Goal: Check status: Check status

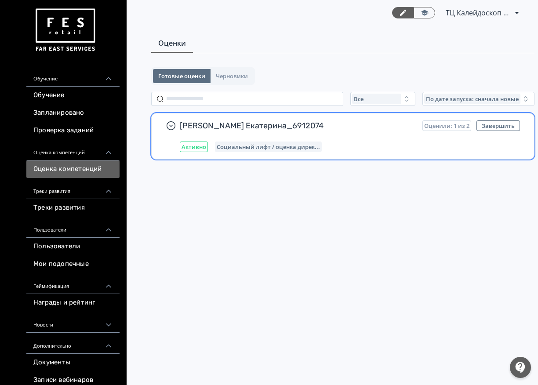
click at [271, 141] on div "[PERSON_NAME] Екатерина_6912074 Оценили: 1 из 2 Завершить Активно Социальный ли…" at bounding box center [350, 137] width 340 height 32
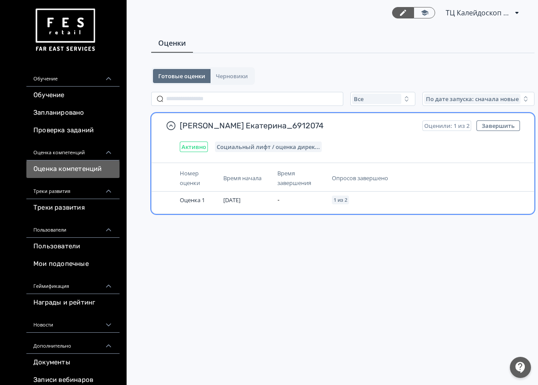
click at [284, 212] on div "Номер оценки Время начала Время завершения Опросов завершено Оценка 1 [DATE] - …" at bounding box center [343, 188] width 383 height 51
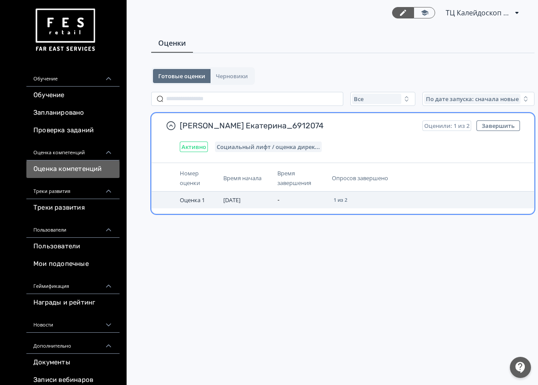
click at [279, 208] on td "-" at bounding box center [301, 200] width 54 height 17
drag, startPoint x: 266, startPoint y: 201, endPoint x: 255, endPoint y: 200, distance: 11.4
click at [257, 200] on td "[DATE]" at bounding box center [247, 200] width 54 height 17
click at [238, 197] on span "[DATE]" at bounding box center [231, 200] width 17 height 8
click at [237, 197] on span "[DATE]" at bounding box center [231, 200] width 17 height 8
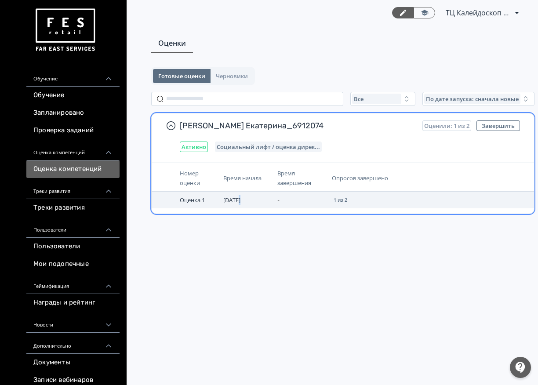
click at [237, 197] on span "[DATE]" at bounding box center [231, 200] width 17 height 8
click at [366, 209] on div "Номер оценки Время начала Время завершения Опросов завершено Оценка 1 [DATE] - …" at bounding box center [343, 188] width 383 height 51
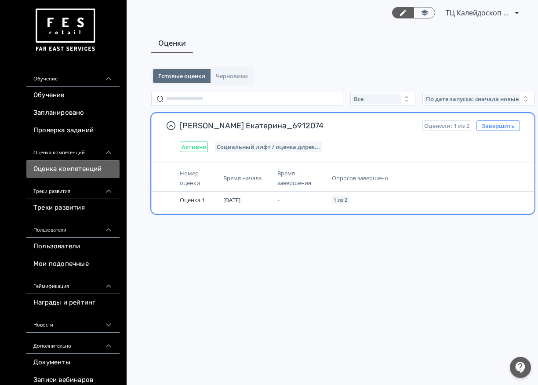
click at [493, 125] on button "Завершить" at bounding box center [499, 126] width 44 height 11
click at [256, 146] on span "Социальный лифт / оценка дирек..." at bounding box center [268, 146] width 103 height 7
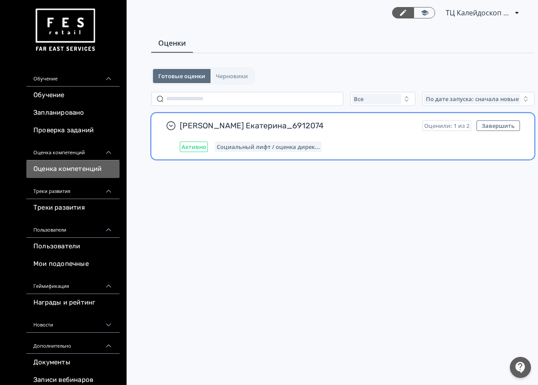
click at [256, 146] on span "Социальный лифт / оценка дирек..." at bounding box center [268, 146] width 103 height 7
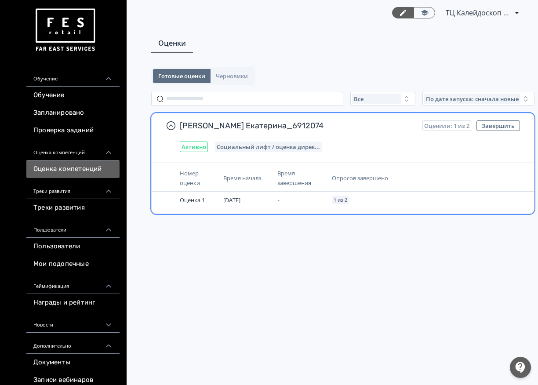
click at [183, 141] on div "[PERSON_NAME] Екатерина_6912074 Оценили: 1 из 2 Завершить Активно Социальный ли…" at bounding box center [350, 137] width 340 height 32
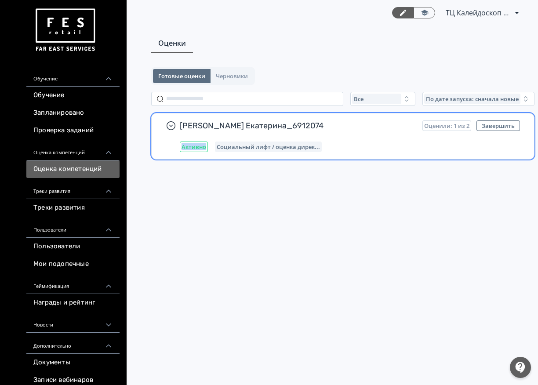
click at [183, 141] on div "[PERSON_NAME] Екатерина_6912074 Оценили: 1 из 2 Завершить Активно Социальный ли…" at bounding box center [350, 137] width 340 height 32
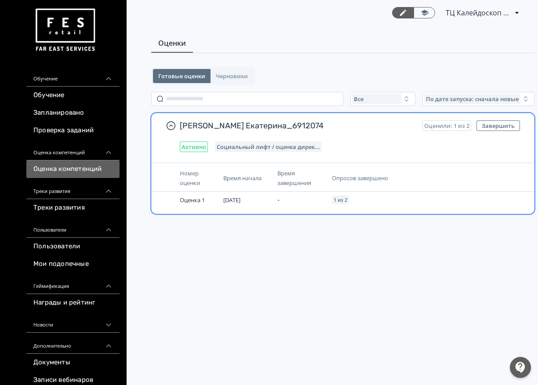
click at [322, 123] on span "[PERSON_NAME] Екатерина_6912074" at bounding box center [298, 126] width 236 height 11
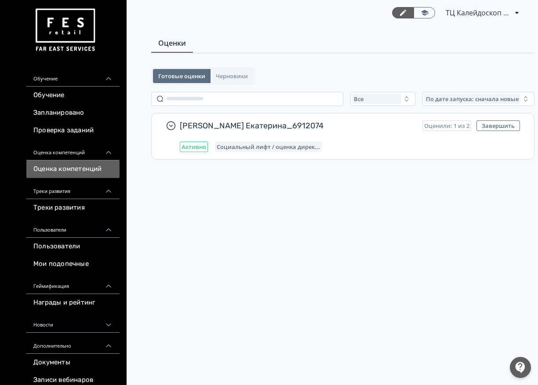
click at [249, 66] on div "Оценки Готовые оценки Черновики Все По дате запуска: сначала новые Бардунова Ек…" at bounding box center [343, 119] width 440 height 171
click at [239, 80] on button "Черновики" at bounding box center [232, 76] width 43 height 14
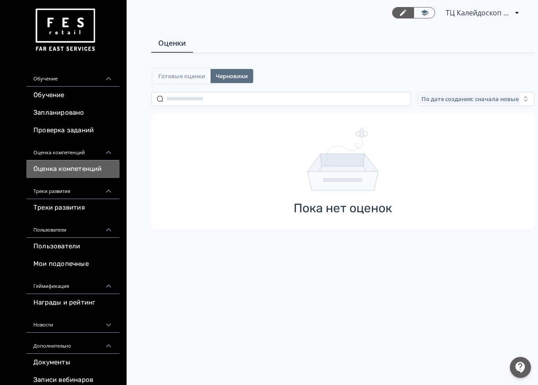
click at [183, 71] on button "Готовые оценки" at bounding box center [182, 76] width 58 height 14
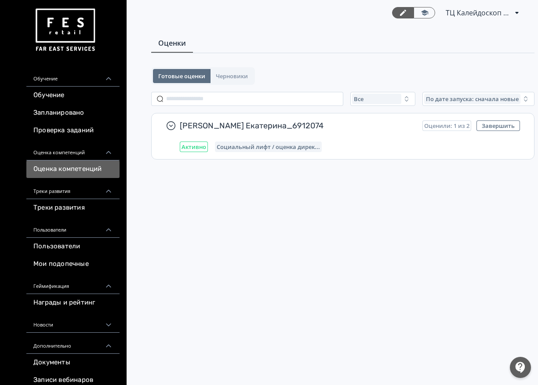
click at [257, 160] on div "Готовые оценки Черновики Все По дате запуска: сначала новые Бардунова Екатерина…" at bounding box center [343, 125] width 384 height 116
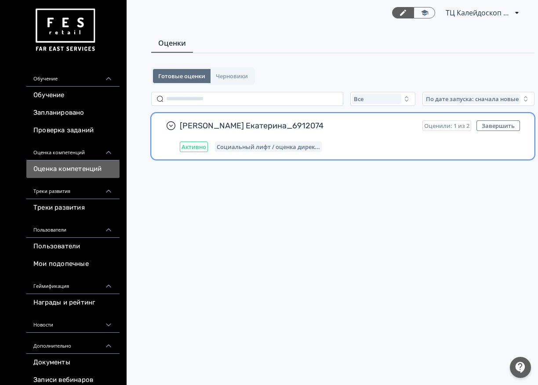
click at [254, 146] on span "Социальный лифт / оценка дирек..." at bounding box center [268, 146] width 103 height 7
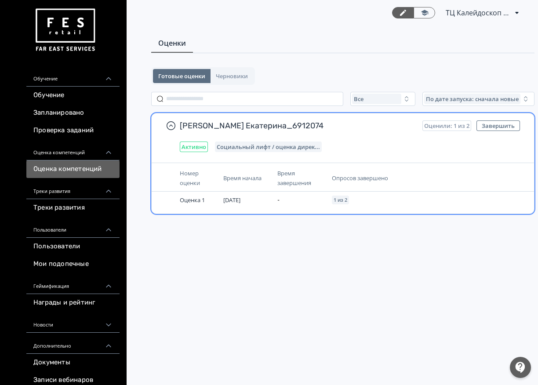
click at [253, 145] on span "Социальный лифт / оценка дирек..." at bounding box center [268, 146] width 103 height 7
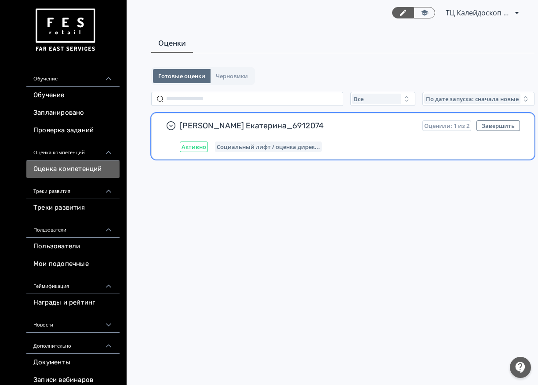
click at [281, 144] on span "Социальный лифт / оценка дирек..." at bounding box center [268, 146] width 103 height 7
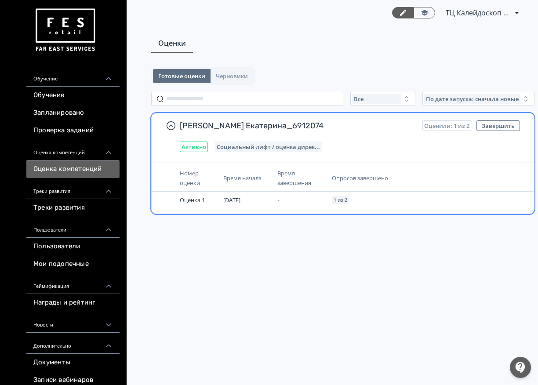
click at [283, 132] on div "[PERSON_NAME] Екатерина_6912074 Оценили: 1 из 2 Завершить Активно Социальный ли…" at bounding box center [350, 137] width 340 height 32
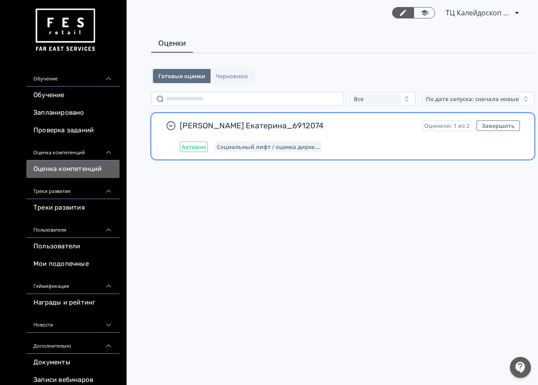
click at [283, 132] on div "[PERSON_NAME] Екатерина_6912074 Оценили: 1 из 2 Завершить Активно Социальный ли…" at bounding box center [350, 137] width 340 height 32
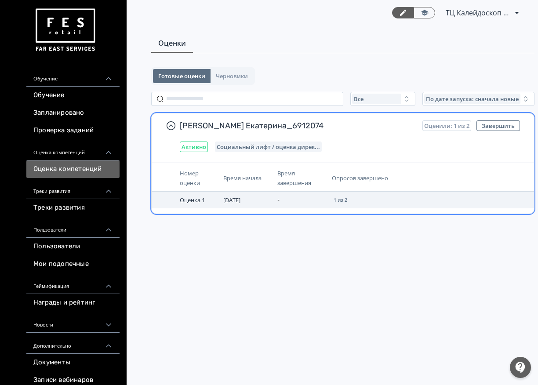
click at [248, 194] on td "[DATE]" at bounding box center [247, 200] width 54 height 17
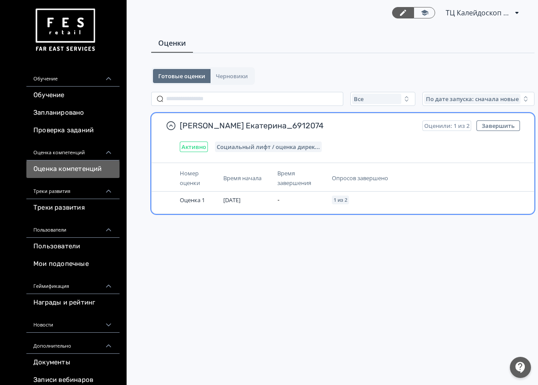
click at [335, 191] on th "Опросов завершено" at bounding box center [392, 178] width 126 height 27
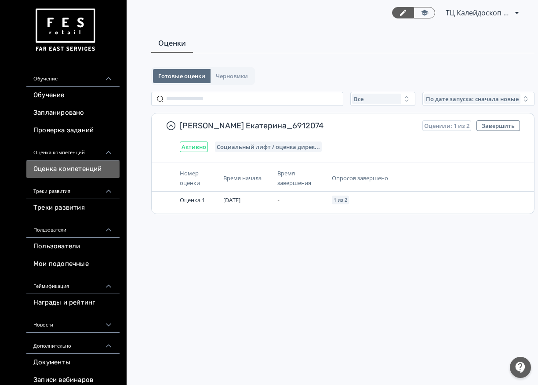
click at [341, 217] on div "Готовые оценки Черновики Все По дате запуска: сначала новые Бардунова Екатерина…" at bounding box center [343, 151] width 412 height 169
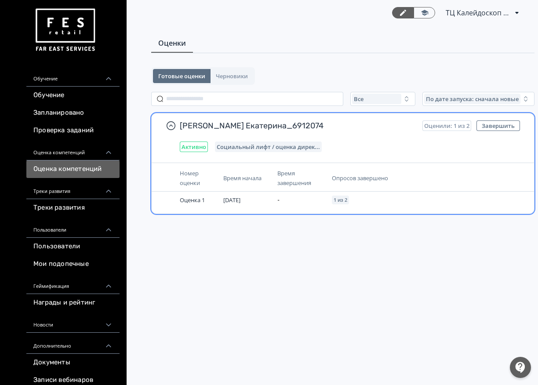
click at [339, 208] on div "Номер оценки Время начала Время завершения Опросов завершено Оценка 1 [DATE] - …" at bounding box center [343, 188] width 383 height 51
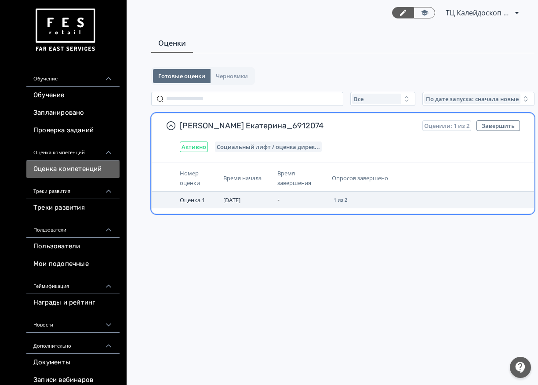
click at [352, 197] on td "1 из 2" at bounding box center [392, 200] width 126 height 17
click at [352, 176] on span "Опросов завершено" at bounding box center [360, 178] width 56 height 8
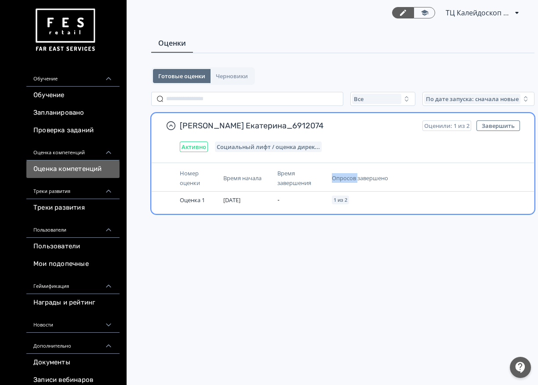
click at [352, 176] on span "Опросов завершено" at bounding box center [360, 178] width 56 height 8
click at [440, 183] on th "Опросов завершено" at bounding box center [392, 178] width 126 height 27
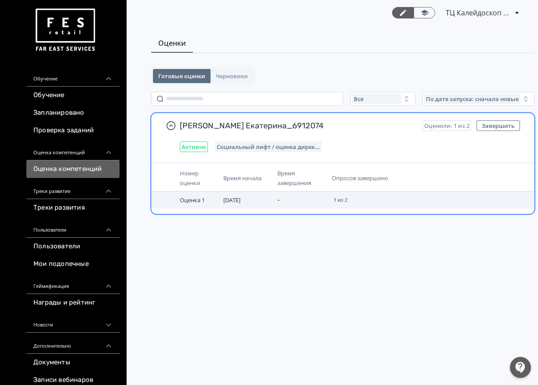
click at [398, 207] on td "1 из 2" at bounding box center [392, 200] width 126 height 17
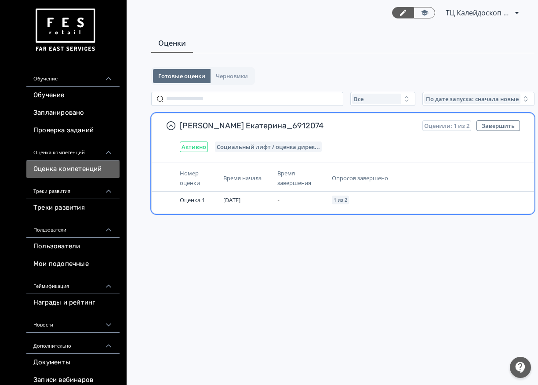
click at [214, 185] on div "Номер оценки" at bounding box center [198, 177] width 37 height 19
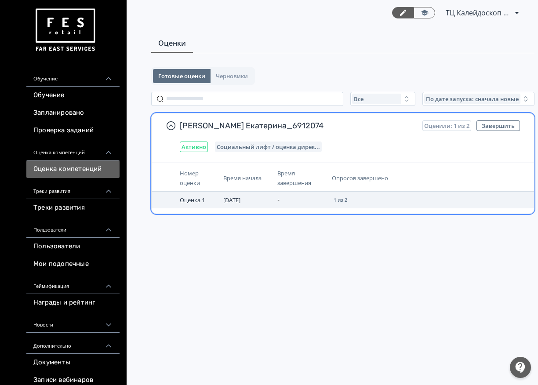
click at [228, 203] on span "[DATE]" at bounding box center [231, 200] width 17 height 8
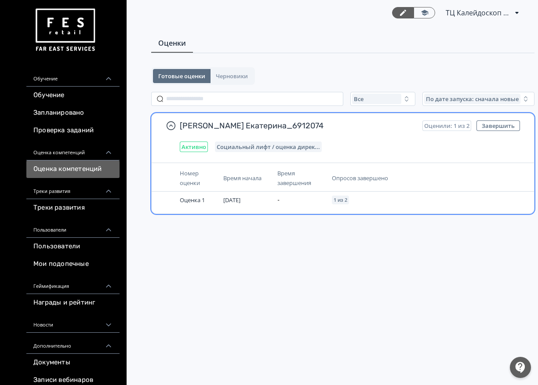
click at [275, 174] on th "Время завершения" at bounding box center [301, 178] width 54 height 27
